Goal: Information Seeking & Learning: Learn about a topic

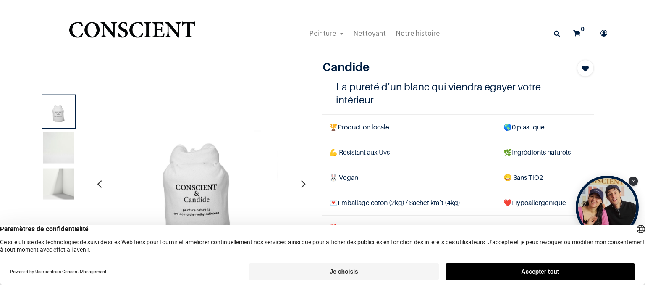
click at [351, 266] on button "Je choisis" at bounding box center [343, 271] width 189 height 17
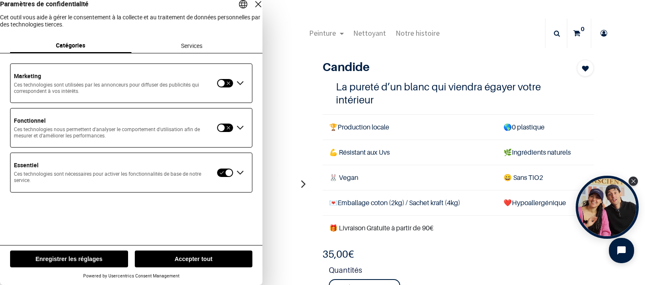
click at [95, 257] on button "Enregistrer les réglages" at bounding box center [69, 258] width 118 height 17
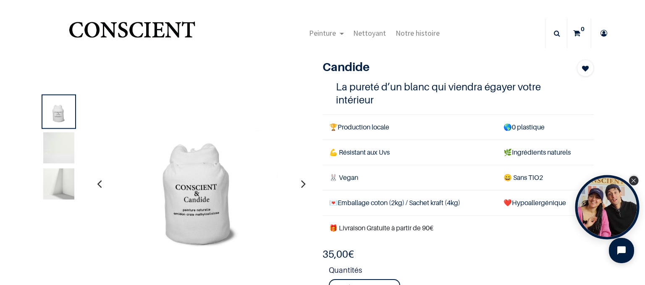
click at [633, 179] on icon "Close Tolstoy widget" at bounding box center [633, 180] width 5 height 4
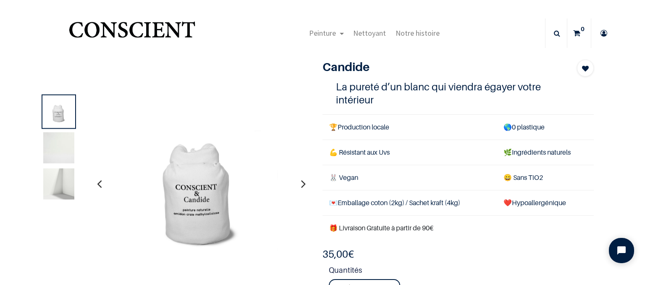
click at [302, 183] on icon "button" at bounding box center [303, 183] width 5 height 23
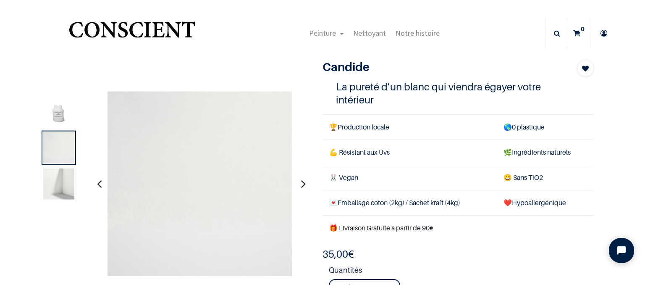
click at [302, 183] on icon "button" at bounding box center [303, 183] width 5 height 23
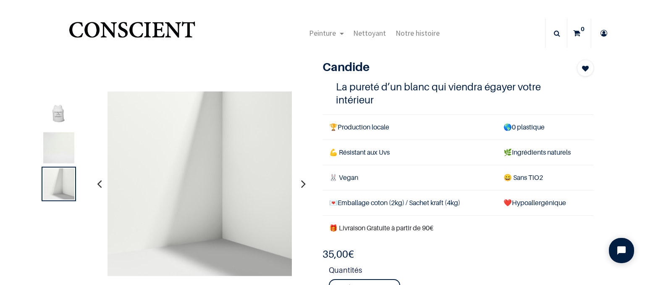
click at [302, 183] on icon "button" at bounding box center [303, 183] width 5 height 23
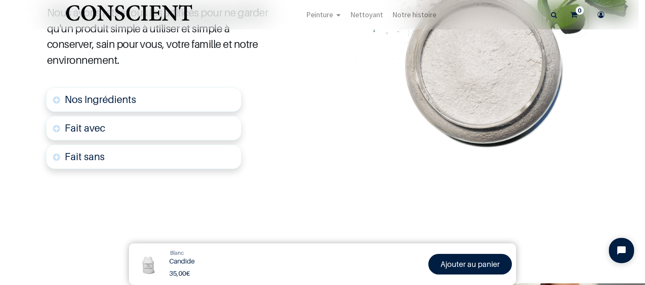
scroll to position [487, 0]
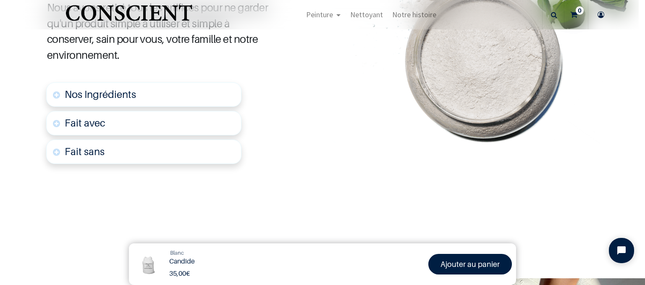
click at [211, 95] on link "Nos Ingrédients" at bounding box center [143, 94] width 195 height 24
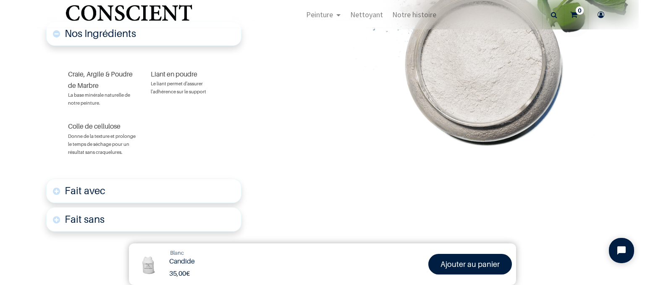
scroll to position [551, 0]
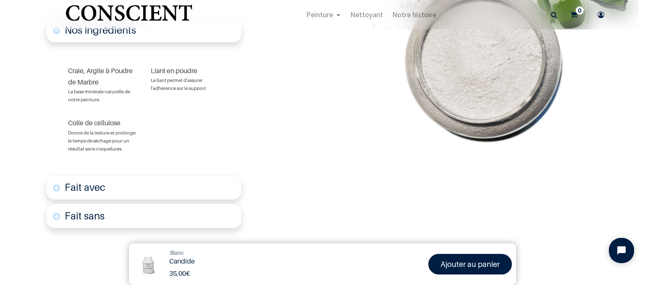
click at [179, 182] on link "Fait avec" at bounding box center [143, 187] width 195 height 24
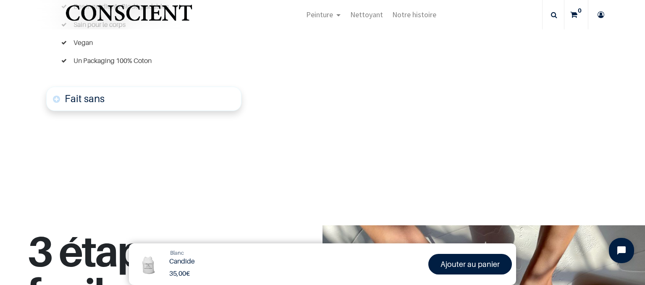
scroll to position [791, 0]
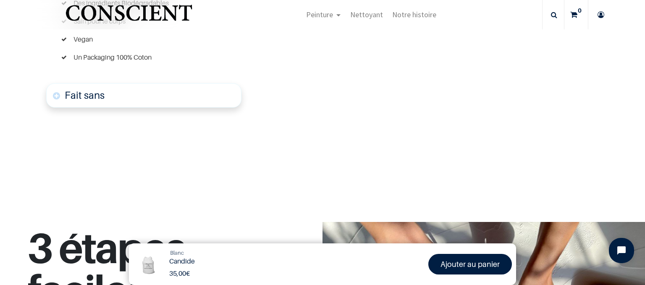
click at [227, 99] on link "Fait sans" at bounding box center [143, 95] width 195 height 24
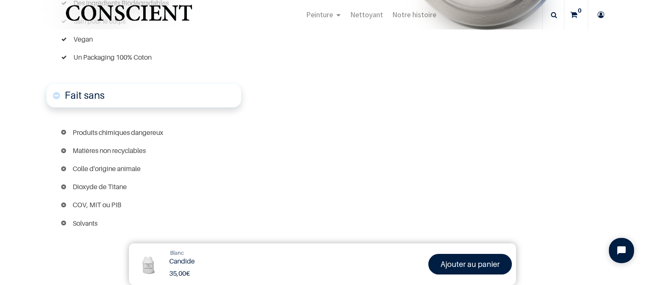
click at [227, 99] on link "Fait sans" at bounding box center [143, 95] width 195 height 24
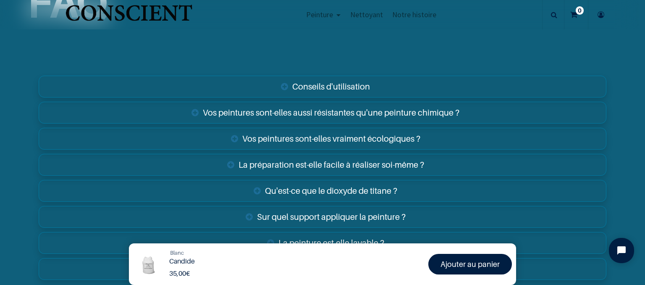
scroll to position [1589, 0]
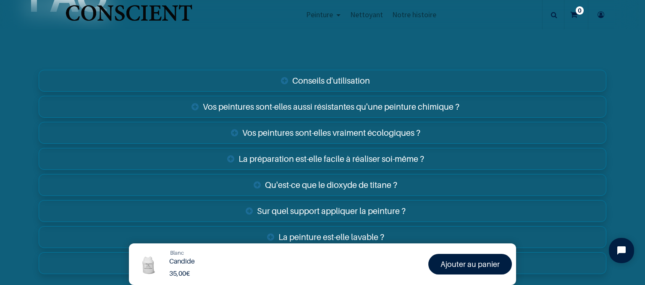
click at [416, 107] on link "Vos peintures sont-elles aussi résistantes qu'une peinture chimique ?" at bounding box center [323, 107] width 568 height 22
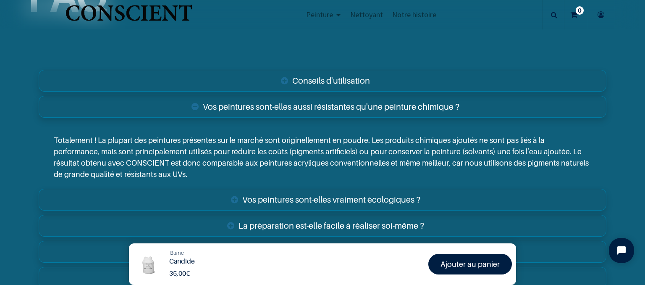
click at [416, 107] on link "Vos peintures sont-elles aussi résistantes qu'une peinture chimique ?" at bounding box center [323, 107] width 568 height 22
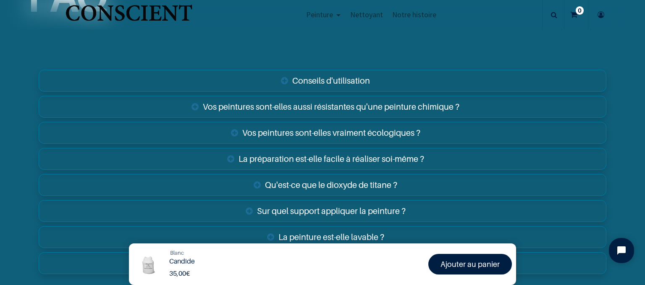
click at [396, 79] on link "Conseils d'utilisation" at bounding box center [323, 81] width 568 height 22
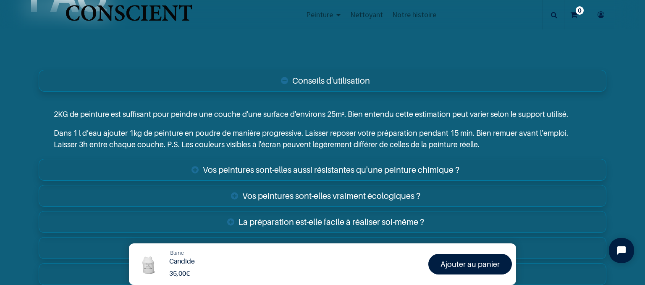
click at [396, 79] on link "Conseils d'utilisation" at bounding box center [323, 81] width 568 height 22
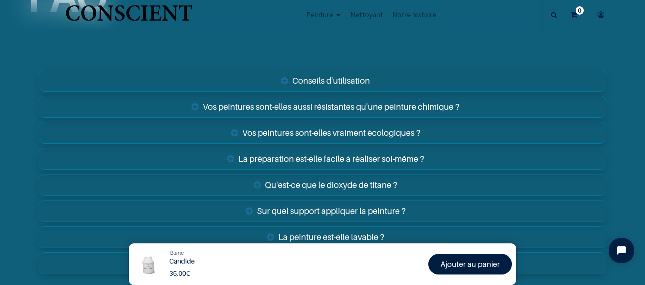
click at [377, 124] on link "Vos peintures sont-elles vraiment écologiques ?" at bounding box center [323, 133] width 568 height 22
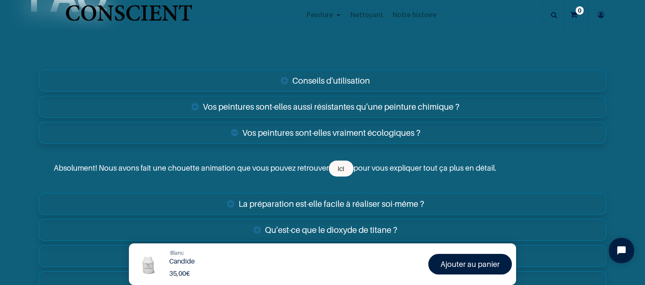
click at [377, 124] on link "Vos peintures sont-elles vraiment écologiques ?" at bounding box center [323, 133] width 568 height 22
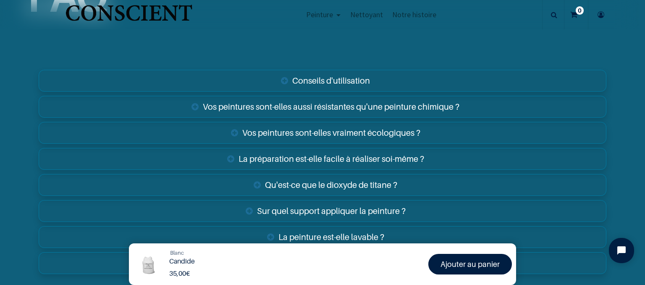
click at [375, 157] on link "La préparation est-elle facile à réaliser soi-même ?" at bounding box center [323, 159] width 568 height 22
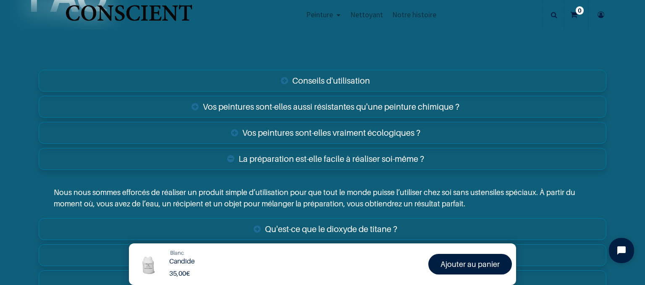
click at [375, 157] on link "La préparation est-elle facile à réaliser soi-même ?" at bounding box center [323, 159] width 568 height 22
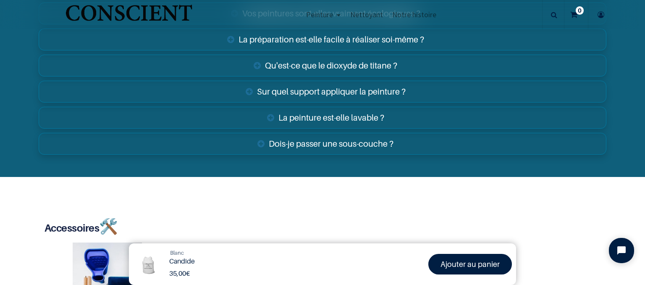
scroll to position [1714, 0]
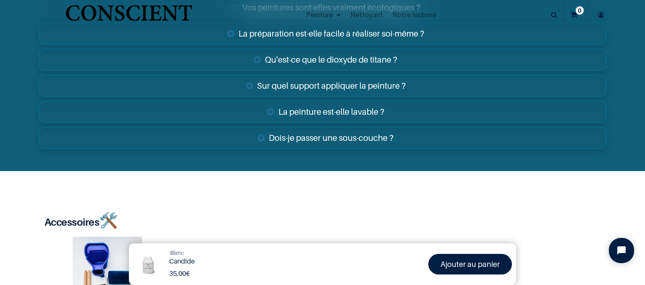
click at [355, 107] on link "La peinture est-elle lavable ?" at bounding box center [323, 112] width 568 height 22
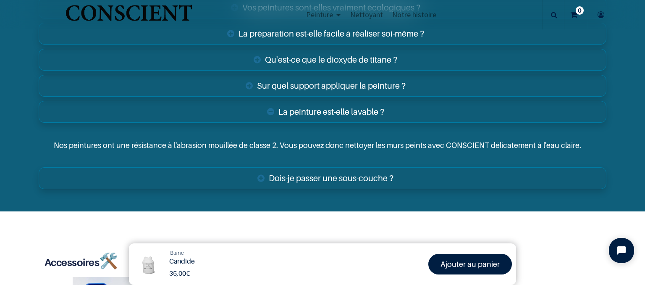
click at [355, 107] on link "La peinture est-elle lavable ?" at bounding box center [323, 112] width 568 height 22
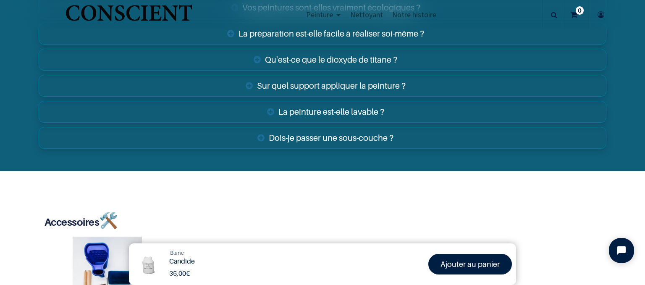
click at [353, 130] on link "Dois-je passer une sous-couche ?" at bounding box center [323, 138] width 568 height 22
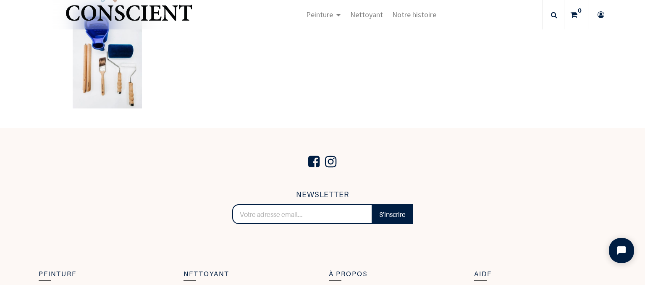
scroll to position [2001, 0]
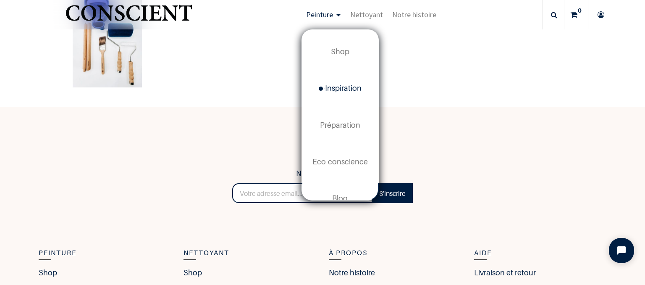
click at [348, 88] on span "Inspiration" at bounding box center [340, 88] width 43 height 9
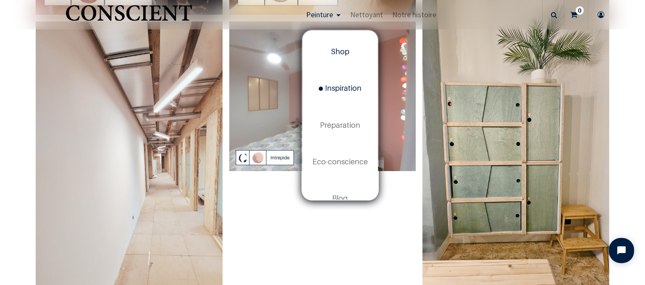
click at [341, 52] on span "Shop" at bounding box center [340, 51] width 18 height 9
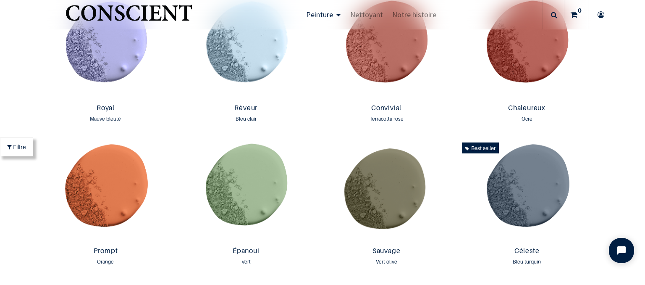
scroll to position [1034, 0]
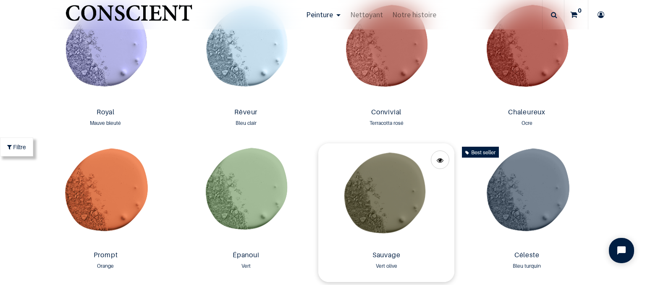
click at [400, 186] on img at bounding box center [386, 195] width 136 height 104
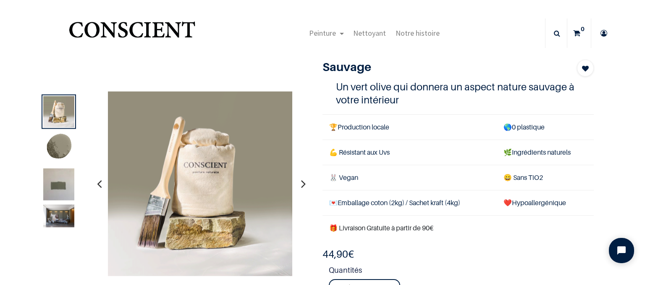
click at [62, 177] on img at bounding box center [58, 189] width 31 height 42
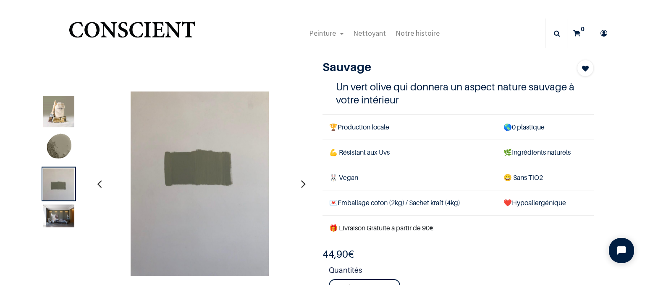
click at [61, 219] on img at bounding box center [58, 215] width 31 height 23
